Goal: Task Accomplishment & Management: Use online tool/utility

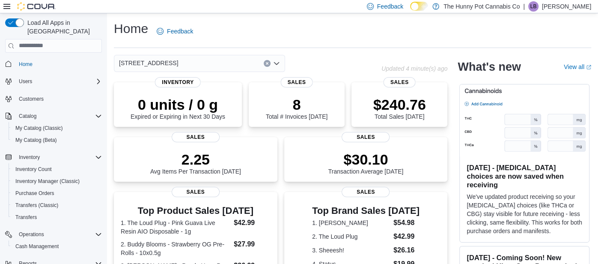
scroll to position [42, 0]
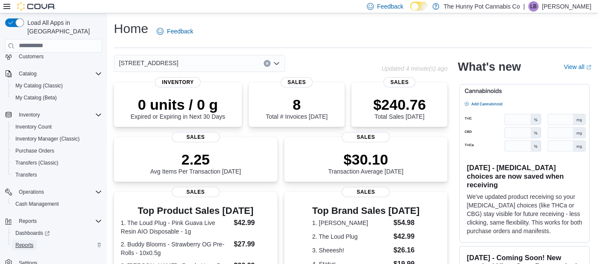
click at [30, 241] on span "Reports" at bounding box center [24, 244] width 18 height 7
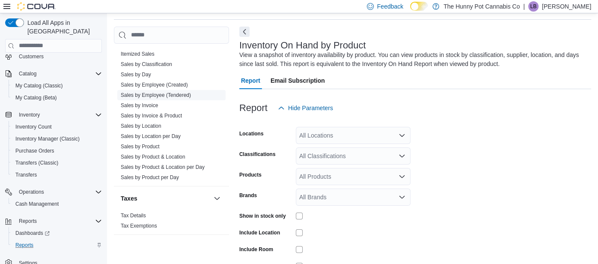
scroll to position [28, 0]
click at [159, 84] on link "Sales by Employee (Created)" at bounding box center [154, 85] width 67 height 6
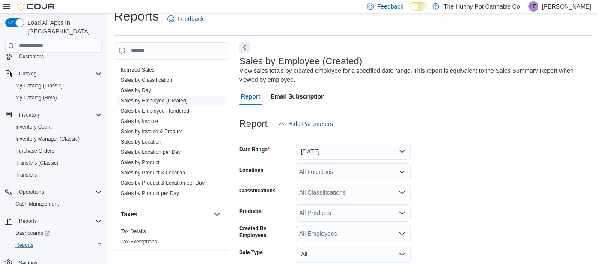
scroll to position [28, 0]
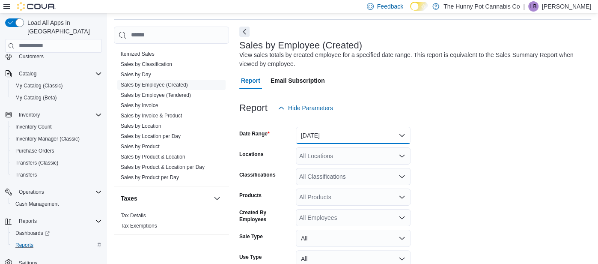
click at [360, 127] on button "[DATE]" at bounding box center [353, 135] width 115 height 17
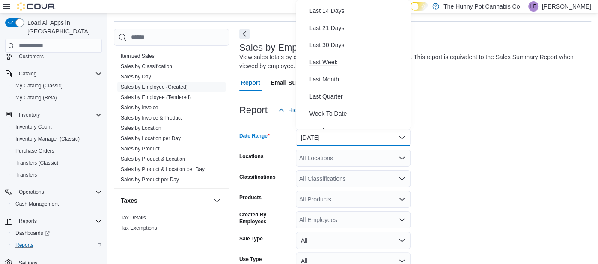
scroll to position [90, 0]
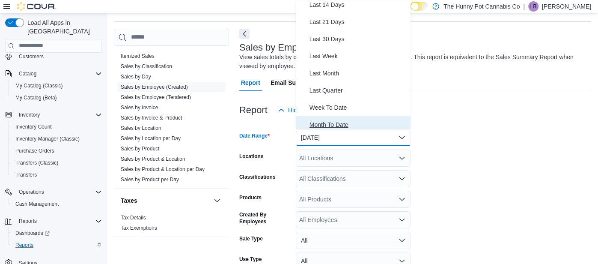
click at [351, 125] on span "Month To Date" at bounding box center [358, 124] width 98 height 10
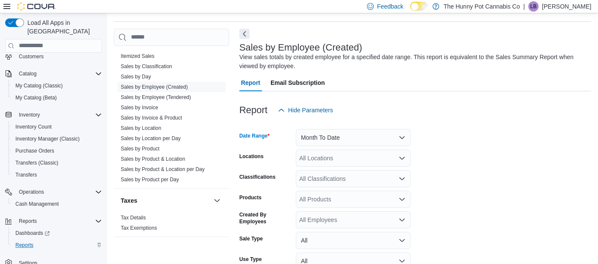
click at [454, 157] on form "Date Range Month To Date Locations All Locations Classifications All Classifica…" at bounding box center [415, 216] width 352 height 195
click at [360, 157] on div "All Locations" at bounding box center [353, 157] width 115 height 17
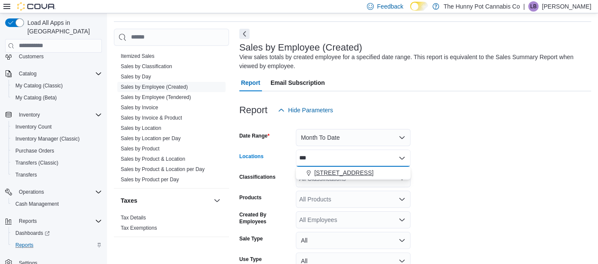
type input "***"
click at [355, 168] on div "[STREET_ADDRESS]" at bounding box center [353, 172] width 104 height 9
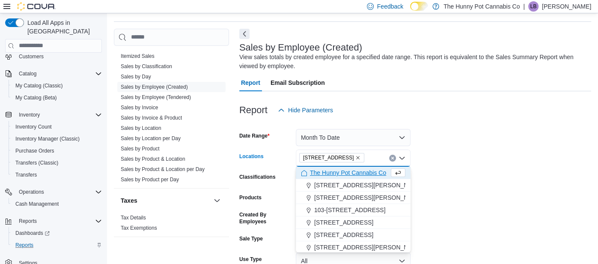
click at [489, 189] on form "Date Range Month To Date Locations [STREET_ADDRESS] Selected. [STREET_ADDRESS] …" at bounding box center [415, 216] width 352 height 195
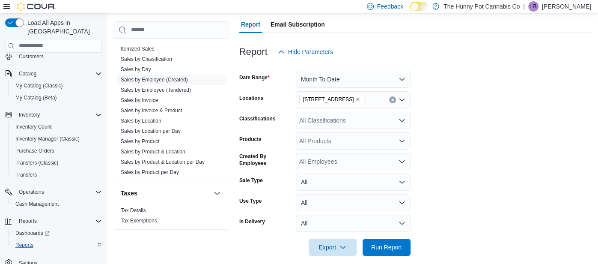
scroll to position [93, 0]
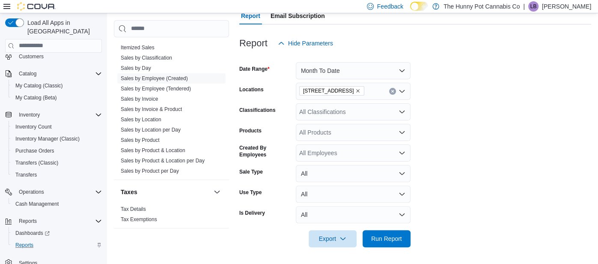
click at [344, 130] on div "All Products" at bounding box center [353, 132] width 115 height 17
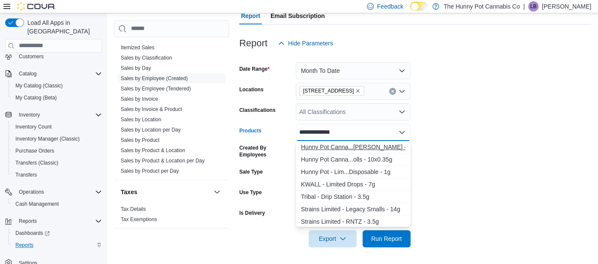
type input "**********"
click at [353, 146] on div "Hunny Pot Canna...[PERSON_NAME] - 3.5g" at bounding box center [353, 146] width 104 height 9
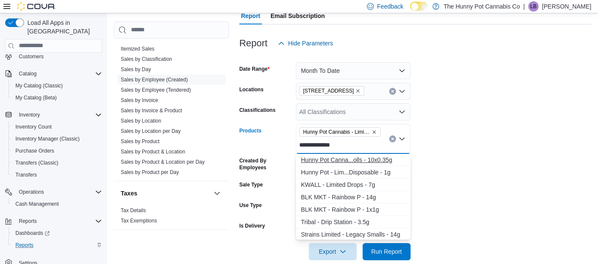
type input "**********"
click at [365, 160] on div "Hunny Pot Canna...olls - 10x0.35g" at bounding box center [353, 159] width 104 height 9
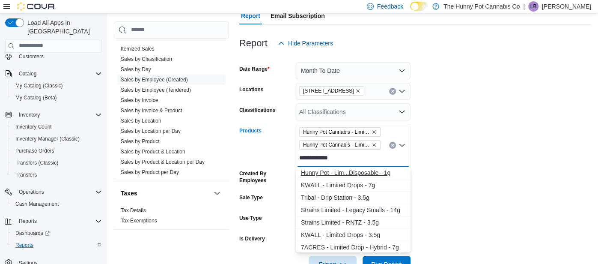
type input "**********"
click at [367, 168] on div "Hunny Pot - Lim...Disposable - 1g" at bounding box center [353, 172] width 104 height 9
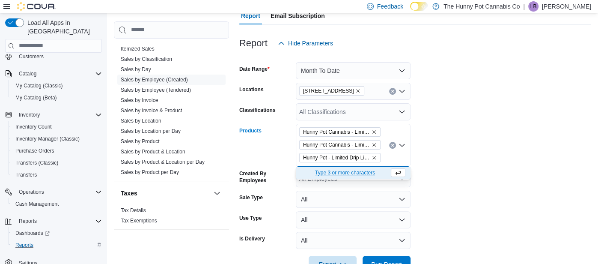
scroll to position [119, 0]
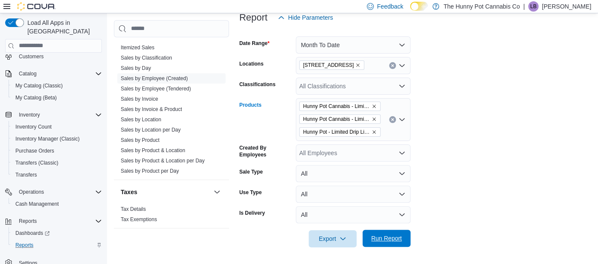
click at [383, 234] on span "Run Report" at bounding box center [386, 238] width 31 height 9
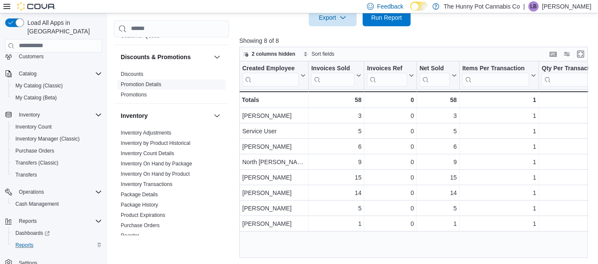
scroll to position [79, 0]
click at [176, 172] on link "Inventory On Hand by Product" at bounding box center [155, 173] width 69 height 6
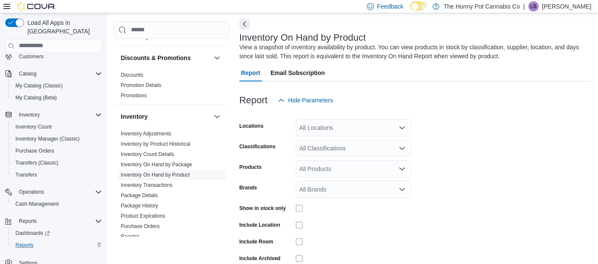
scroll to position [28, 0]
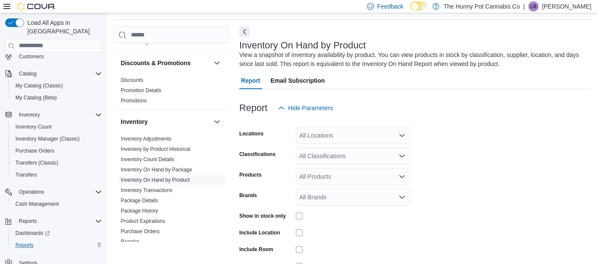
click at [343, 130] on div "All Locations" at bounding box center [353, 135] width 115 height 17
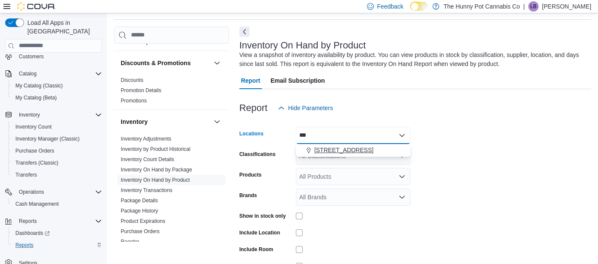
type input "***"
click at [339, 154] on span "[STREET_ADDRESS]" at bounding box center [343, 149] width 59 height 9
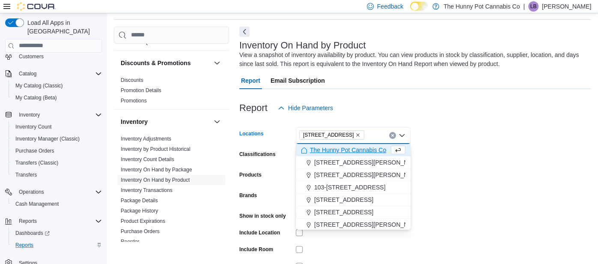
click at [474, 174] on form "Locations [STREET_ADDRESS] Selected. [STREET_ADDRESS] Press Backspace to delete…" at bounding box center [415, 206] width 352 height 180
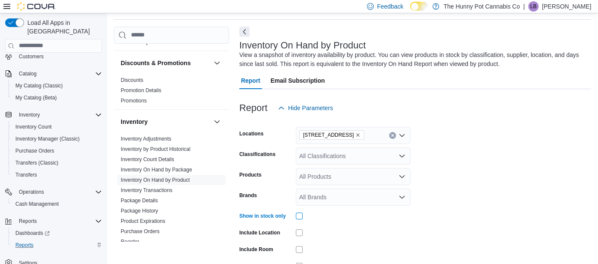
click at [461, 196] on form "Locations [STREET_ADDRESS] Classifications All Classifications Products All Pro…" at bounding box center [415, 206] width 352 height 180
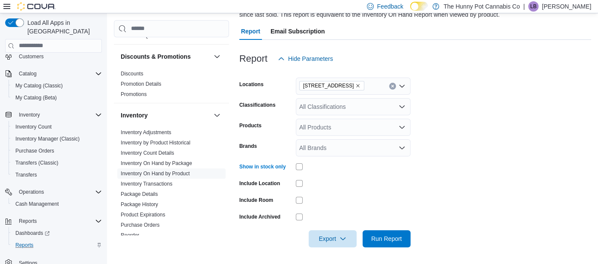
click at [302, 169] on div at bounding box center [353, 166] width 115 height 7
click at [328, 232] on span "Export" at bounding box center [333, 237] width 38 height 17
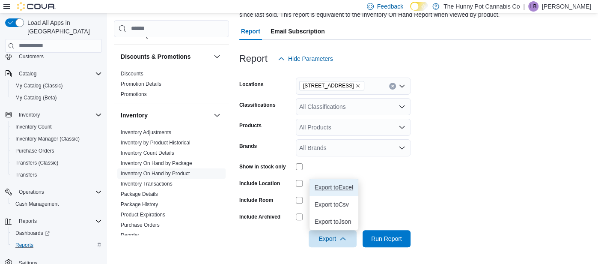
click at [335, 190] on span "Export to Excel" at bounding box center [333, 187] width 39 height 7
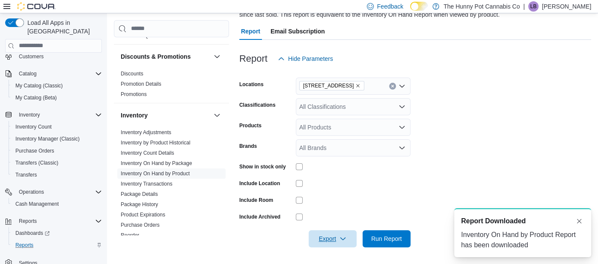
scroll to position [0, 0]
